Goal: Information Seeking & Learning: Learn about a topic

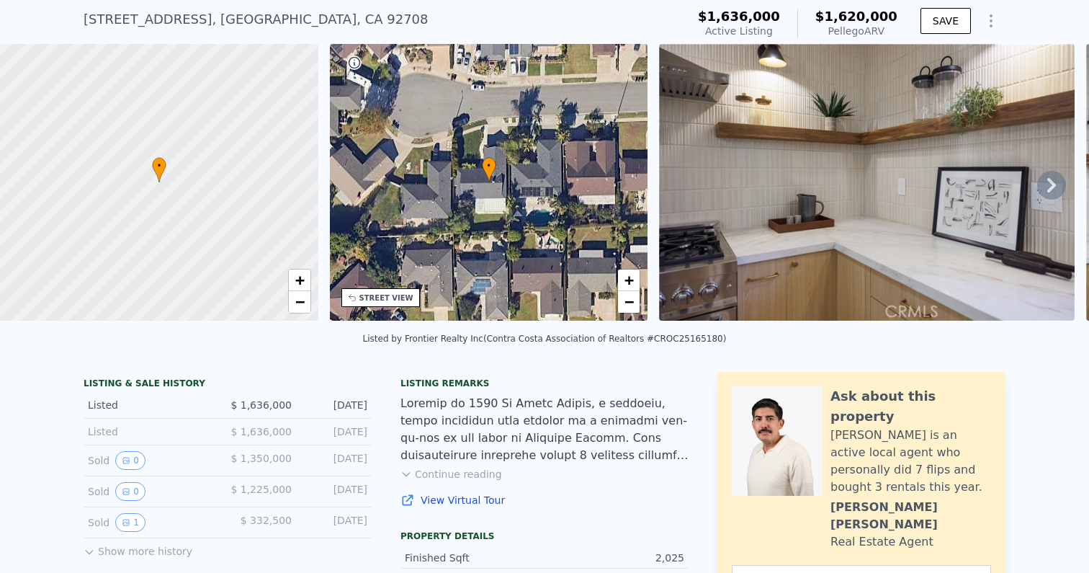
scroll to position [43, 0]
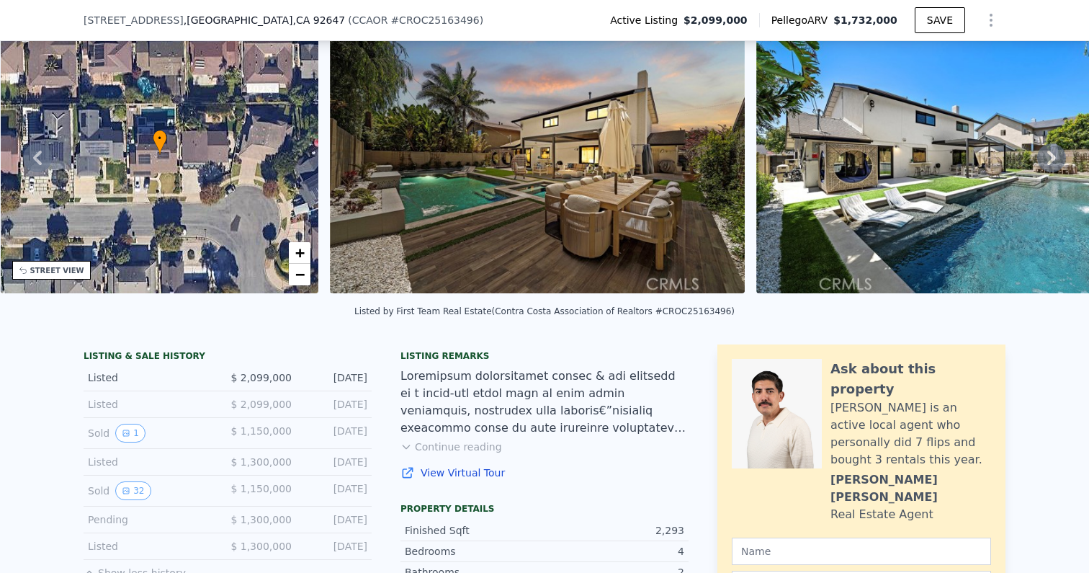
scroll to position [95, 0]
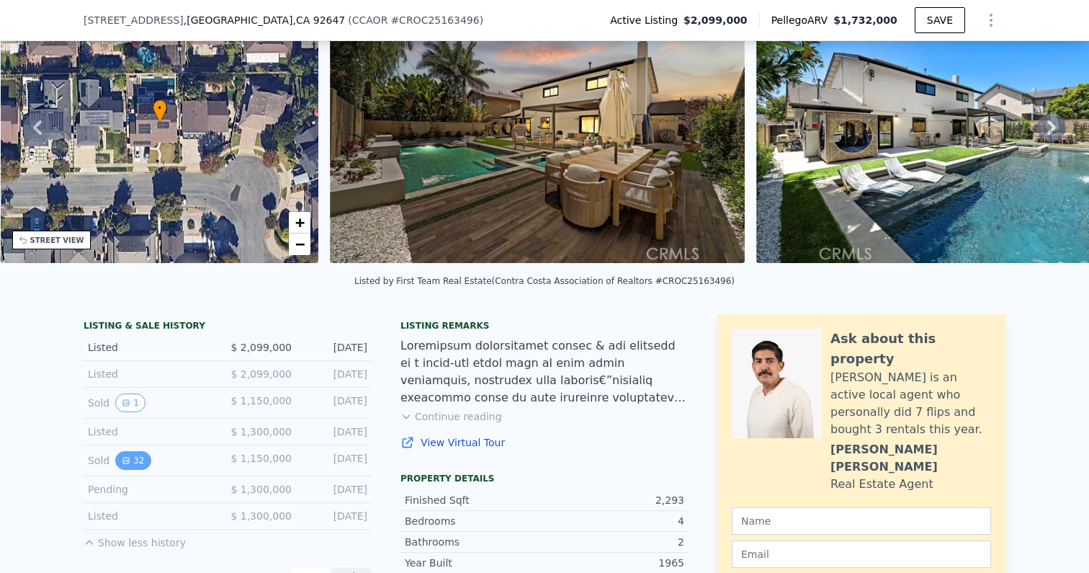
click at [137, 460] on button "32" at bounding box center [132, 460] width 35 height 19
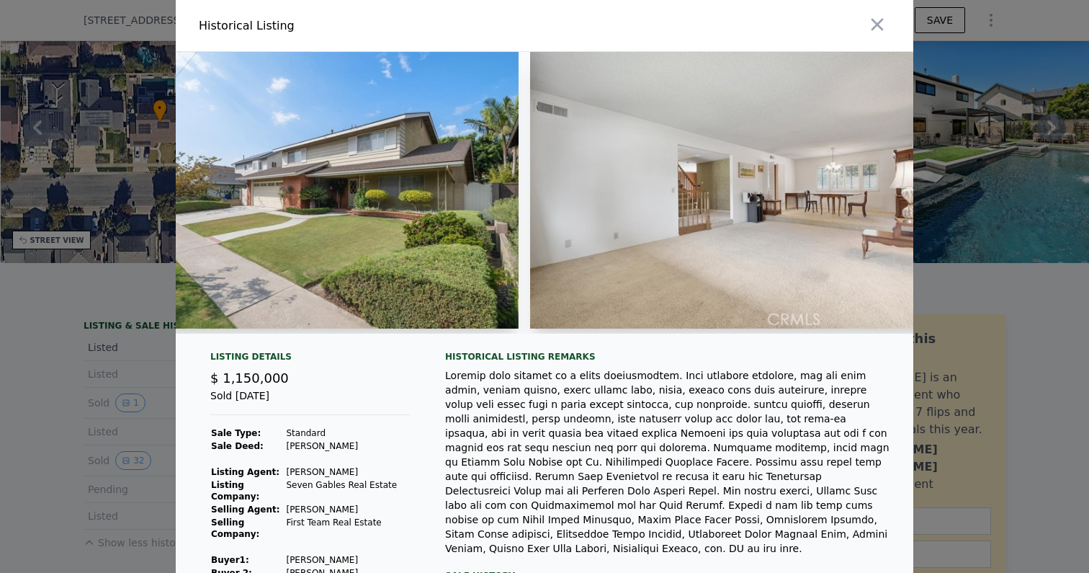
scroll to position [0, 735]
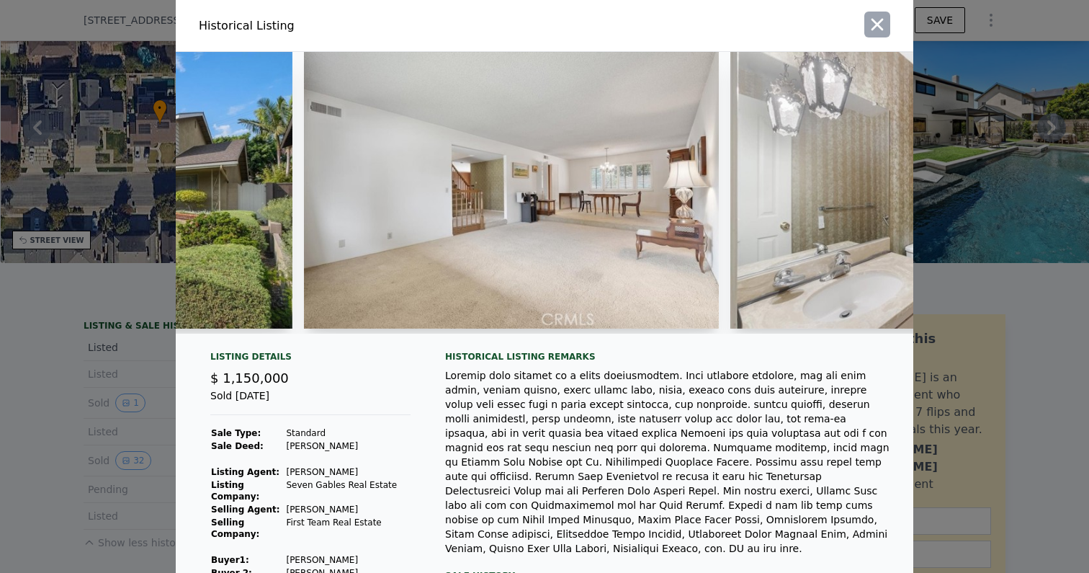
click at [874, 31] on icon "button" at bounding box center [877, 24] width 20 height 20
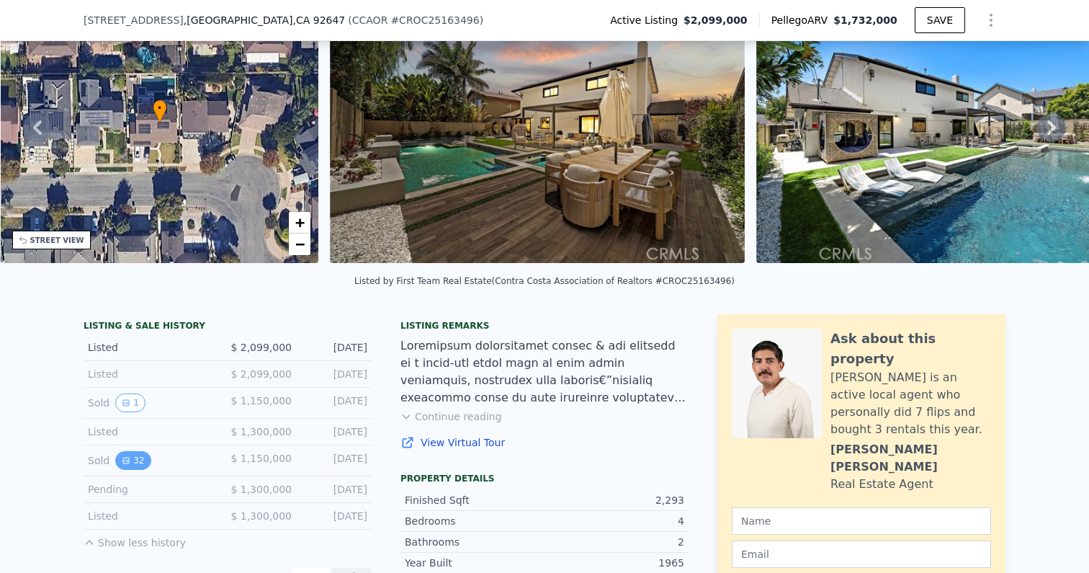
click at [127, 459] on icon "View historical data" at bounding box center [126, 460] width 6 height 6
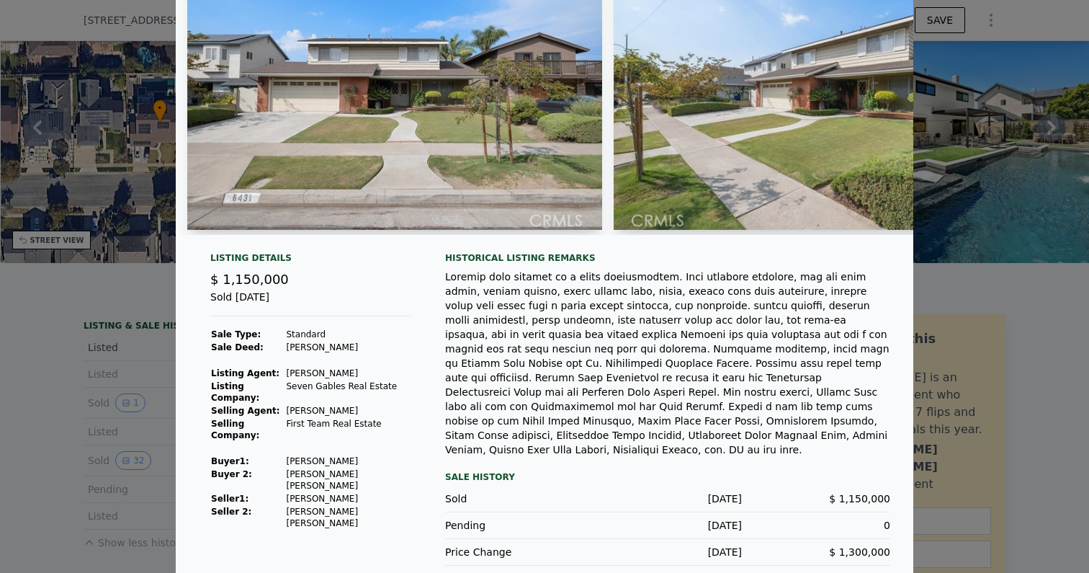
scroll to position [0, 0]
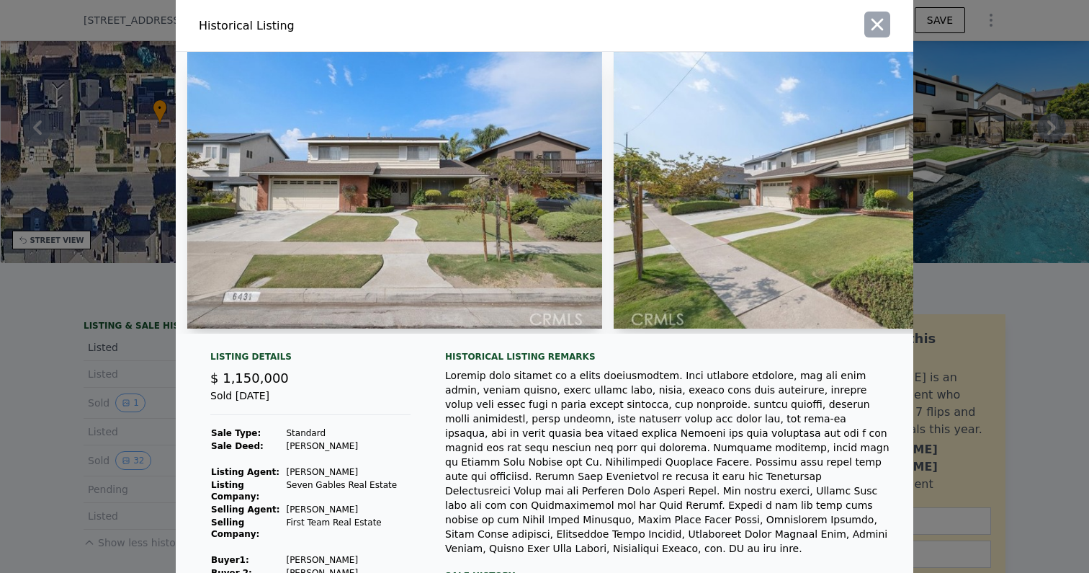
click at [881, 22] on icon "button" at bounding box center [878, 25] width 12 height 12
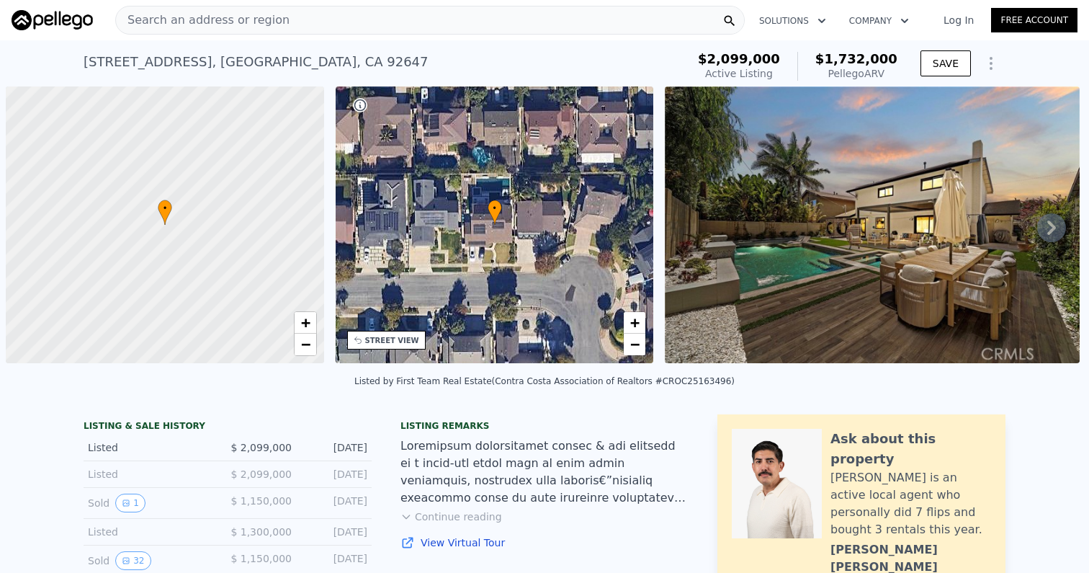
scroll to position [0, 6]
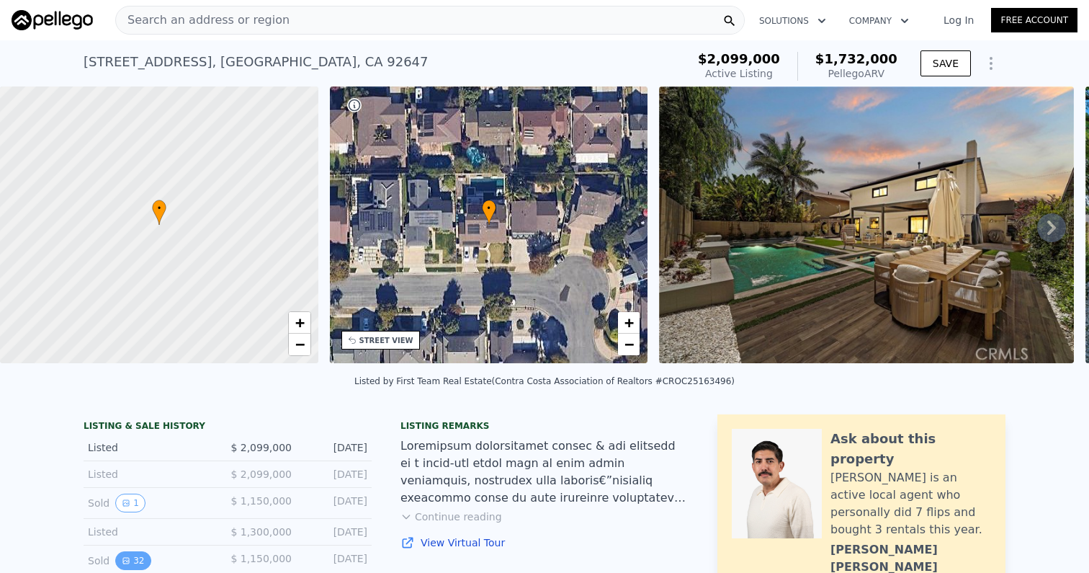
click at [140, 553] on button "32" at bounding box center [132, 560] width 35 height 19
